Goal: Find specific page/section: Find specific page/section

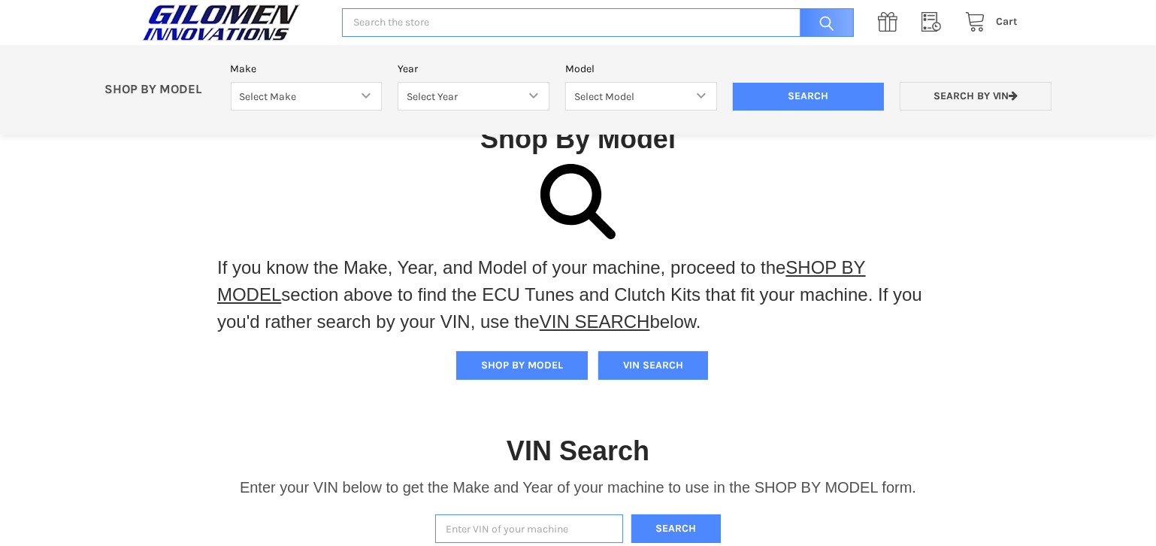
scroll to position [204, 0]
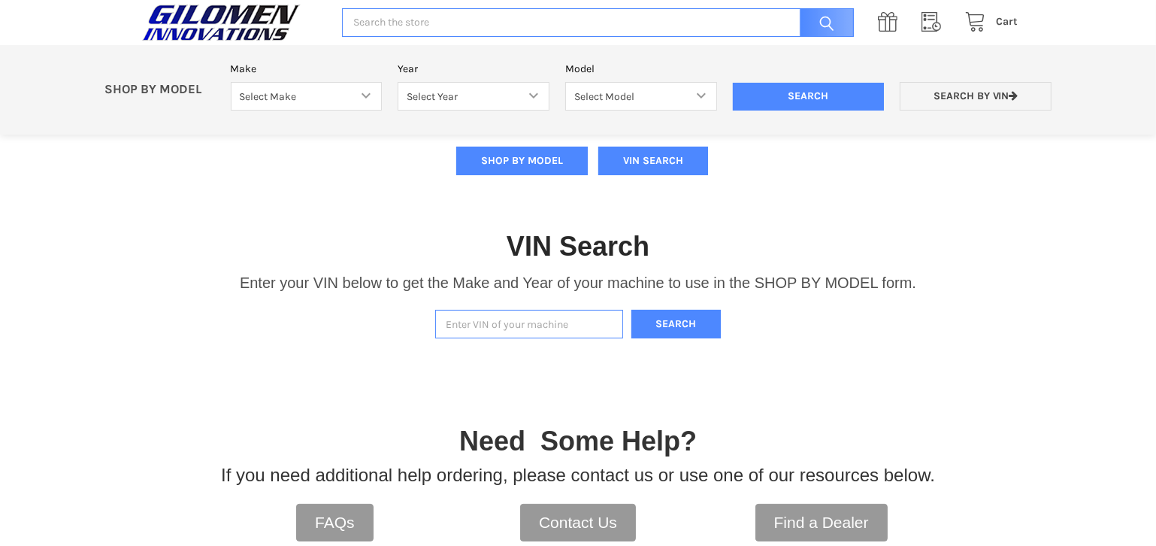
click at [477, 319] on input "Enter VIN of your machine" at bounding box center [529, 324] width 188 height 29
paste input "[US_VEHICLE_IDENTIFICATION_NUMBER]"
type input "[US_VEHICLE_IDENTIFICATION_NUMBER]"
click at [692, 324] on button "Search" at bounding box center [676, 324] width 90 height 29
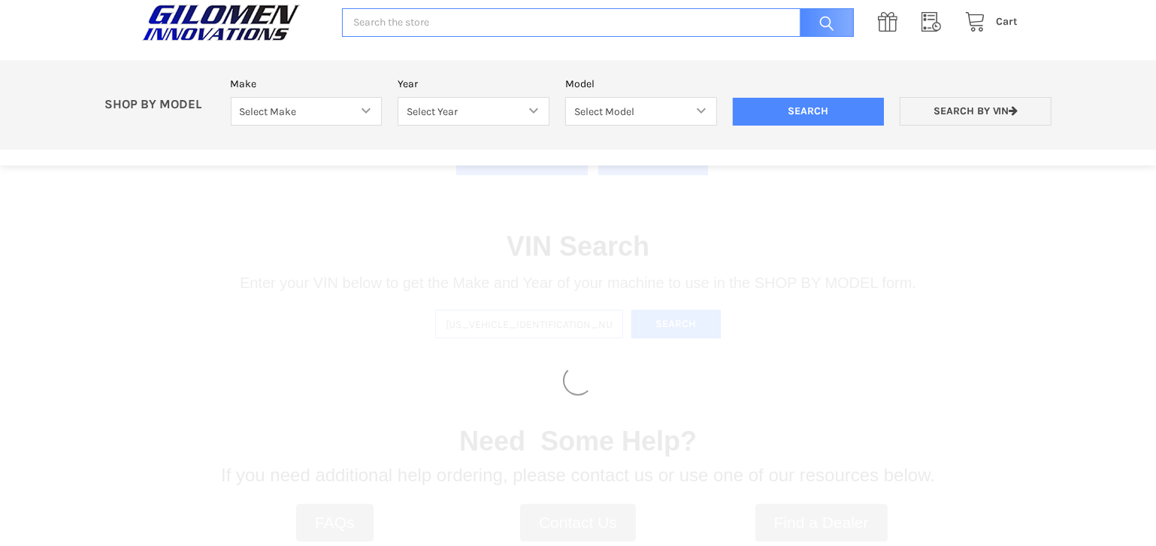
select select "340"
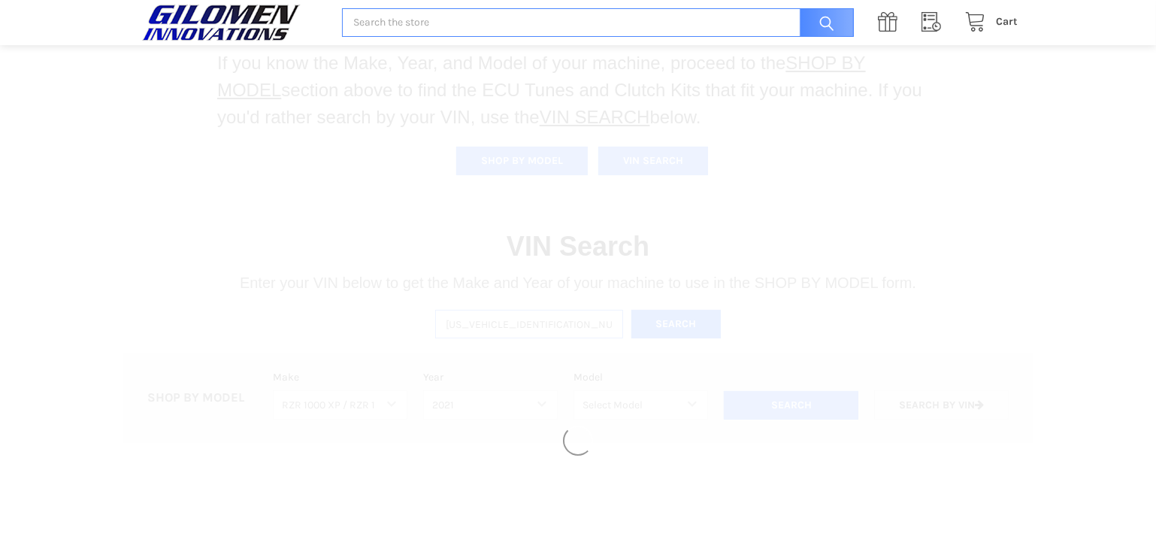
select select "426"
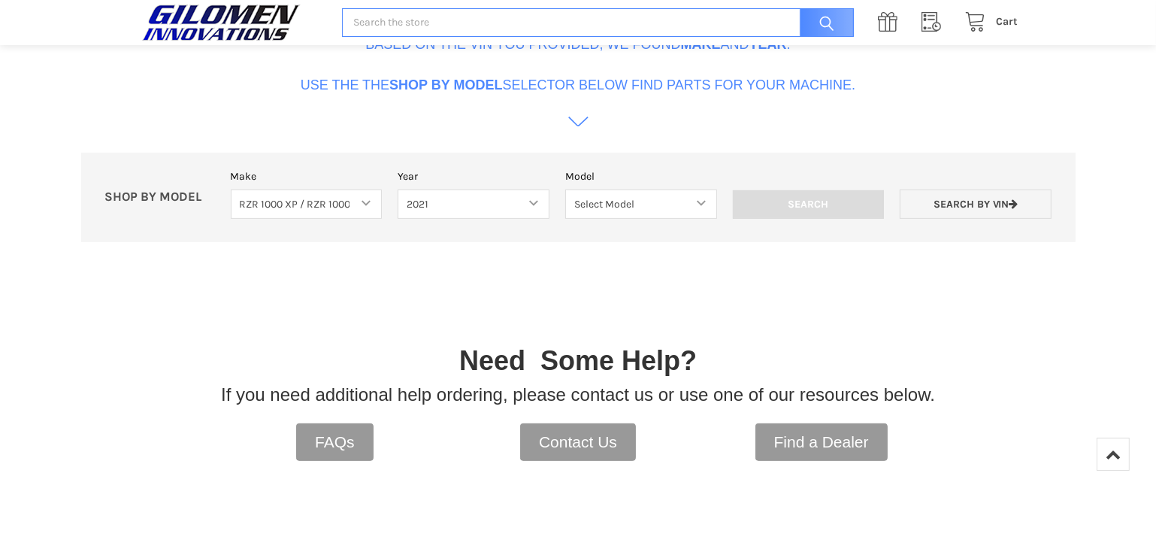
scroll to position [550, 0]
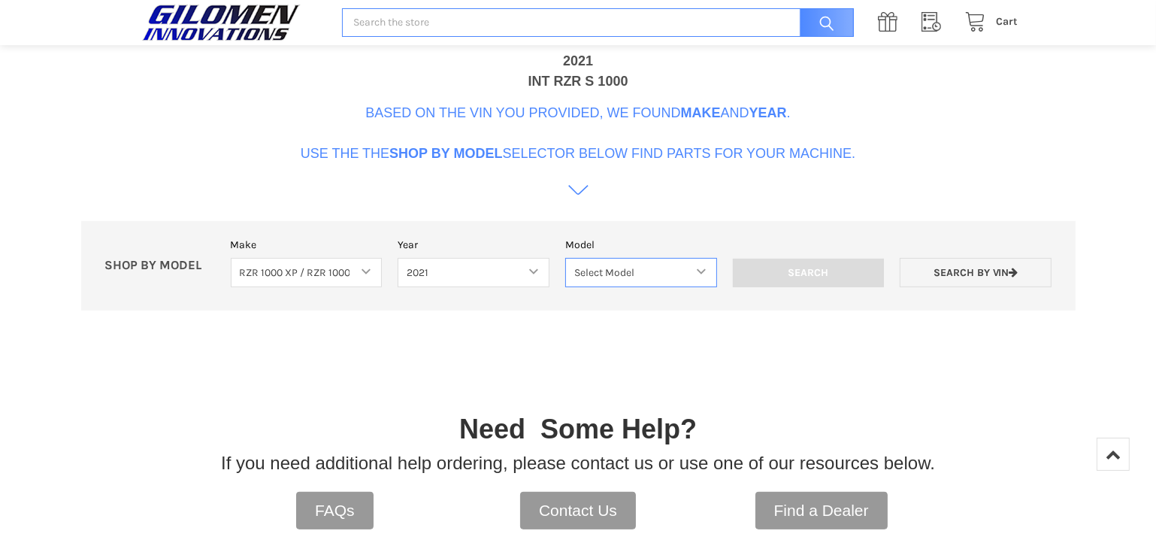
click at [679, 265] on select "Select Model RZR 1000 TRAIL S and S4 RZR 1000 XP RZR 1000 XP4 RZR 1000 XP HIGH …" at bounding box center [641, 272] width 152 height 29
select select "473"
click at [565, 258] on select "Select Model RZR 1000 TRAIL S and S4 RZR 1000 XP RZR 1000 XP4 RZR 1000 XP HIGH …" at bounding box center [641, 272] width 152 height 29
click at [726, 274] on input "Search" at bounding box center [809, 273] width 152 height 29
